Goal: Task Accomplishment & Management: Manage account settings

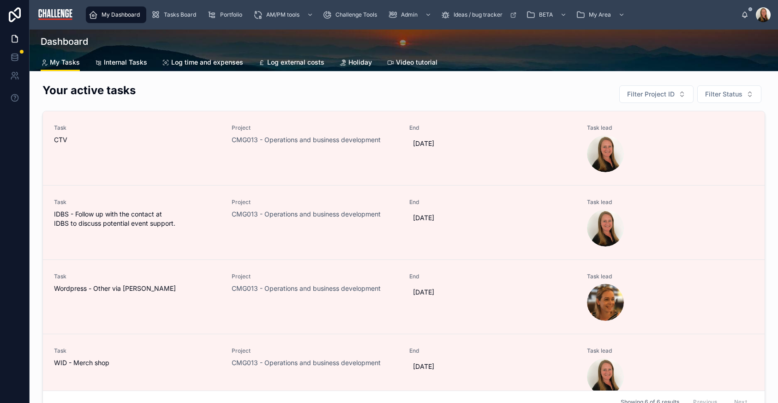
click at [135, 59] on span "Internal Tasks" at bounding box center [125, 62] width 43 height 9
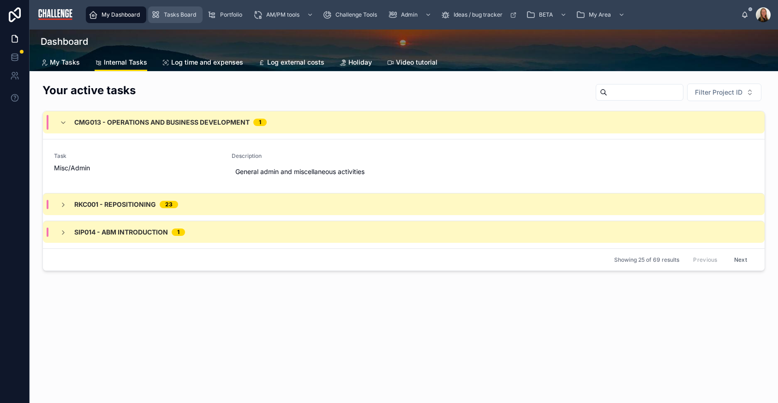
click at [190, 12] on span "Tasks Board" at bounding box center [180, 14] width 32 height 7
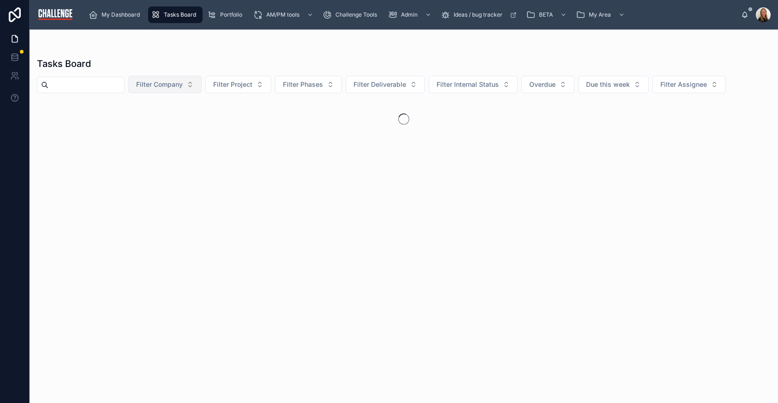
click at [202, 83] on button "Filter Company" at bounding box center [164, 85] width 73 height 18
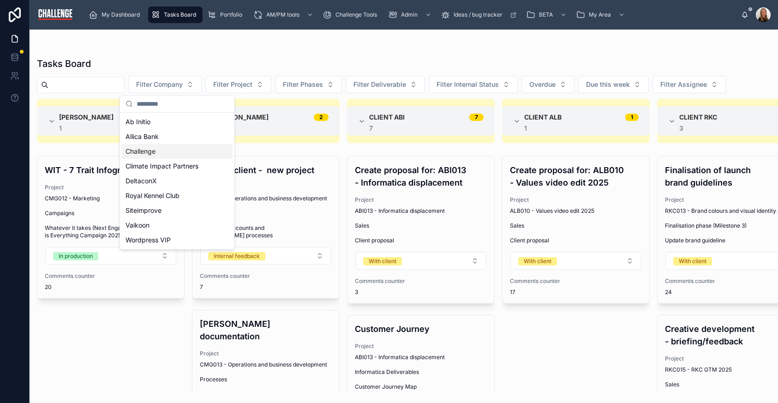
click at [164, 152] on div "Challenge" at bounding box center [177, 151] width 111 height 15
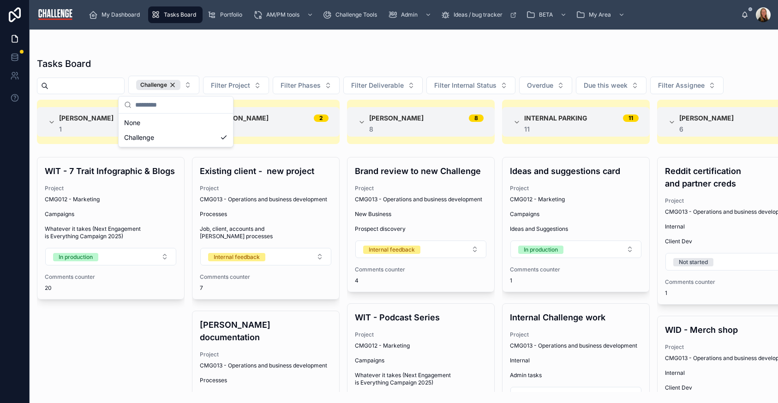
drag, startPoint x: 450, startPoint y: 55, endPoint x: 452, endPoint y: 47, distance: 8.0
click at [451, 55] on div "Tasks Board Challenge Filter Project Filter Phases Filter Deliverable Filter In…" at bounding box center [404, 222] width 748 height 340
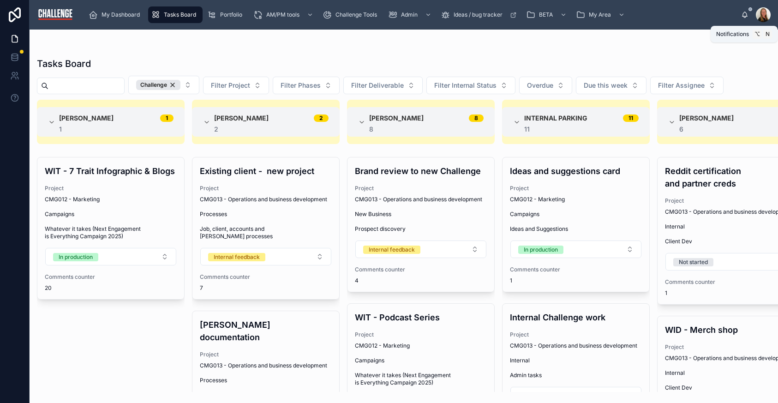
click at [748, 14] on icon at bounding box center [744, 14] width 7 height 7
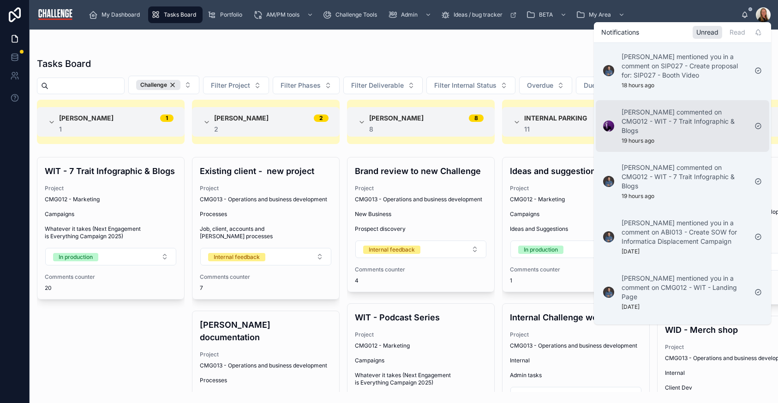
click at [692, 124] on p "[PERSON_NAME] commented on CMG012 - WIT - 7 Trait Infographic & Blogs" at bounding box center [683, 121] width 125 height 28
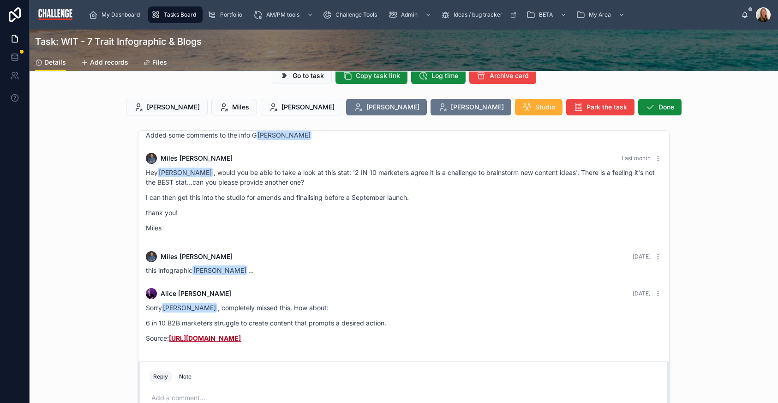
scroll to position [21, 0]
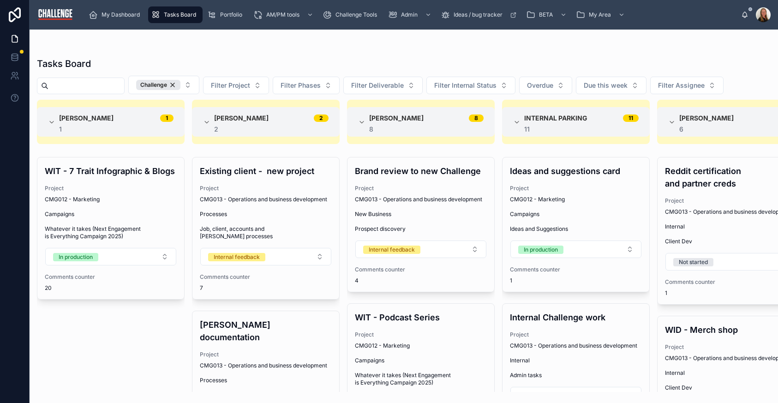
click at [746, 19] on div "[PERSON_NAME]" at bounding box center [756, 14] width 30 height 15
click at [742, 13] on icon at bounding box center [744, 14] width 7 height 7
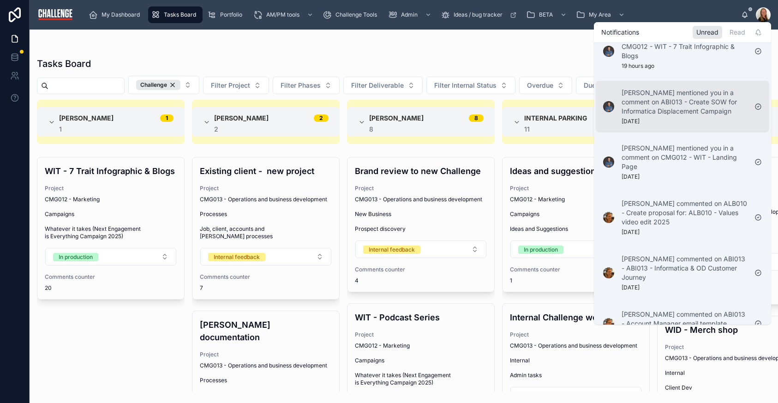
scroll to position [92, 0]
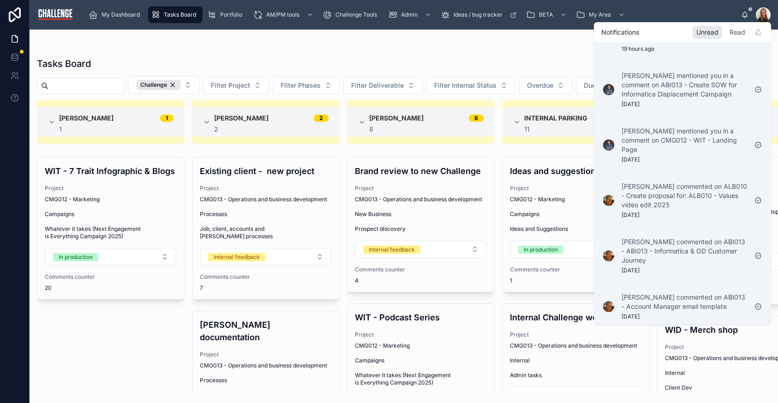
click at [736, 34] on div "Read" at bounding box center [737, 32] width 23 height 13
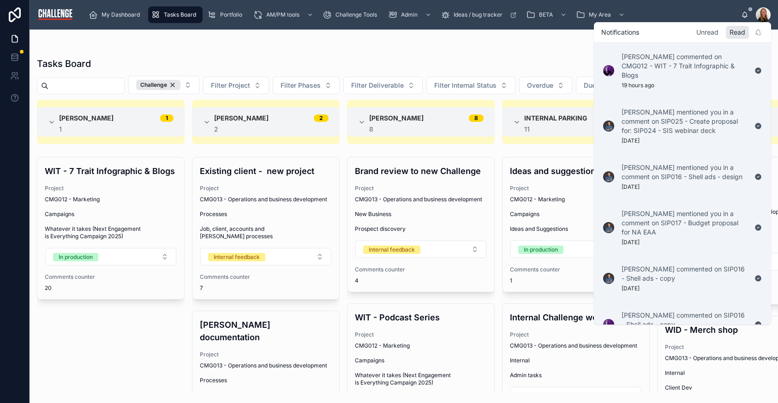
click at [715, 33] on div "Unread" at bounding box center [707, 32] width 30 height 13
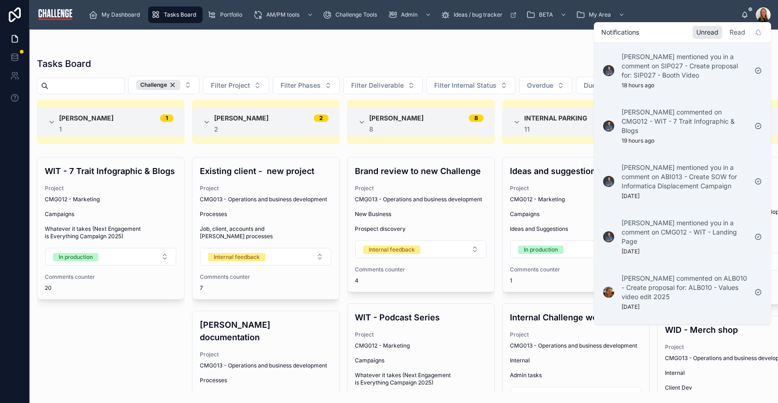
click at [737, 37] on div "Read" at bounding box center [737, 32] width 23 height 13
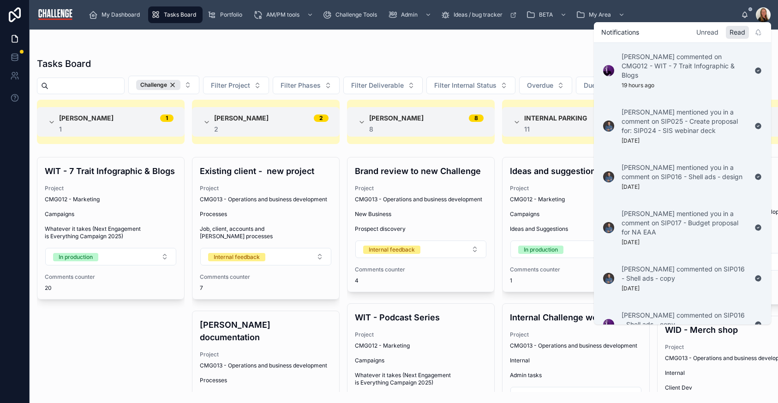
click at [715, 30] on div "Unread" at bounding box center [707, 32] width 30 height 13
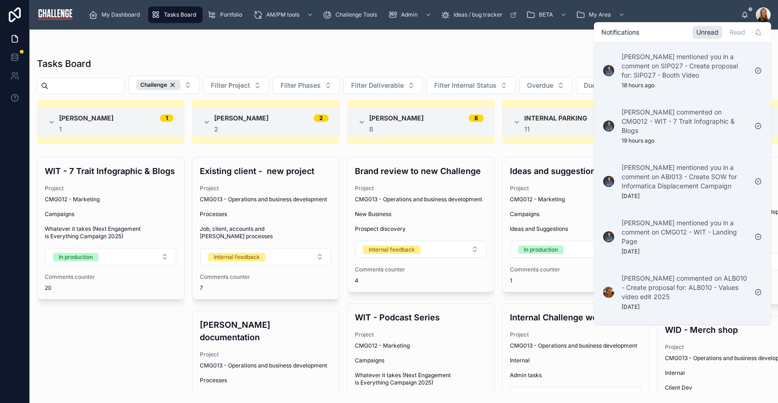
click at [512, 46] on div at bounding box center [403, 47] width 733 height 7
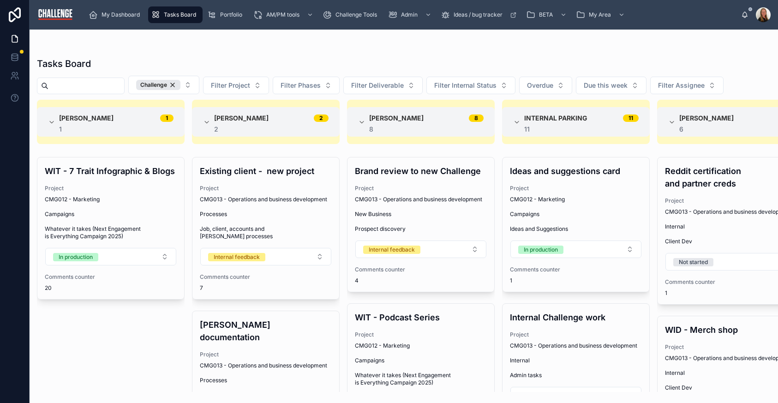
click at [748, 17] on div "[PERSON_NAME]" at bounding box center [756, 14] width 30 height 15
click at [699, 43] on div "Tasks Board Challenge Filter Project Filter Phases Filter Deliverable Filter In…" at bounding box center [404, 211] width 748 height 362
